Goal: Information Seeking & Learning: Compare options

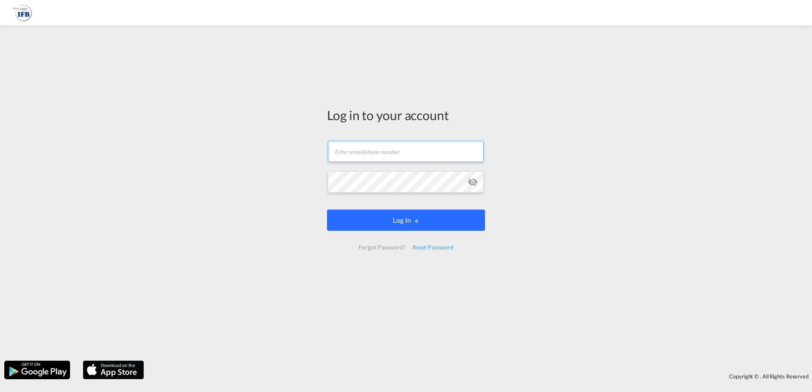
type input "[PERSON_NAME][EMAIL_ADDRESS][PERSON_NAME][DOMAIN_NAME]"
click at [378, 230] on button "Log In" at bounding box center [406, 220] width 158 height 21
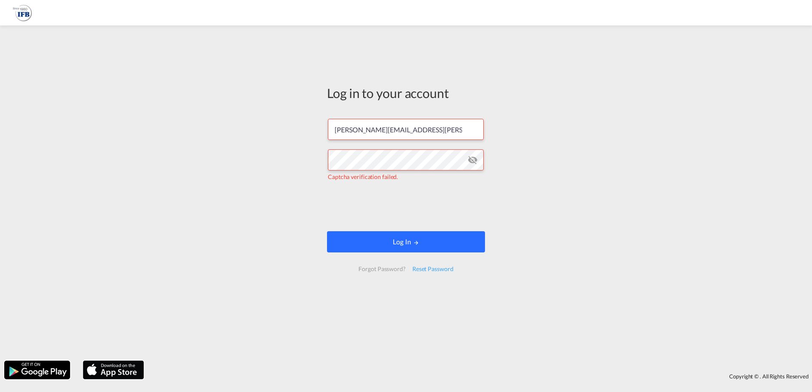
click at [395, 241] on button "Log In" at bounding box center [406, 241] width 158 height 21
